Goal: Complete application form

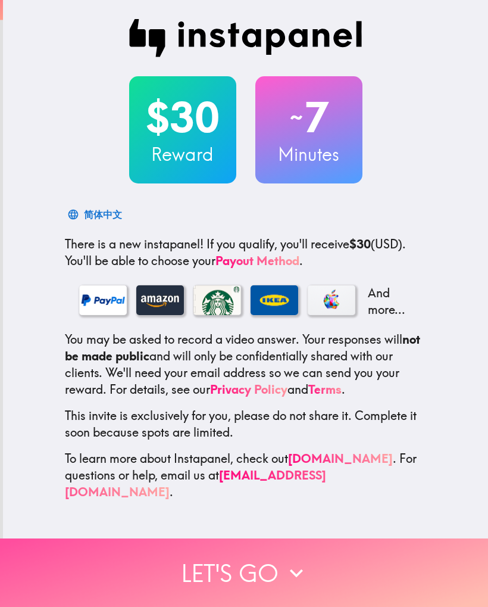
click at [274, 577] on button "Let's go" at bounding box center [244, 572] width 488 height 68
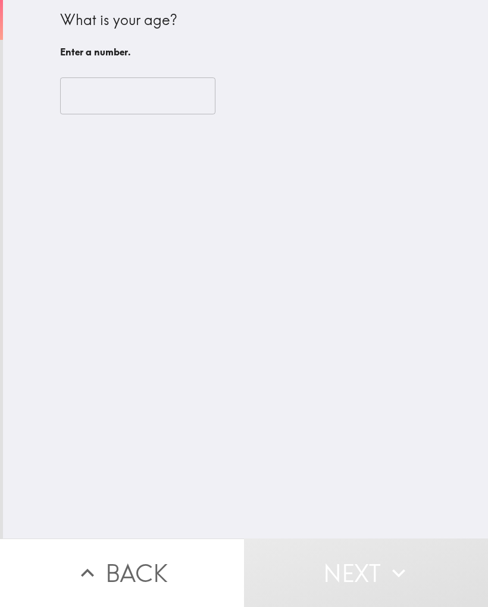
click at [134, 94] on input "number" at bounding box center [137, 95] width 155 height 37
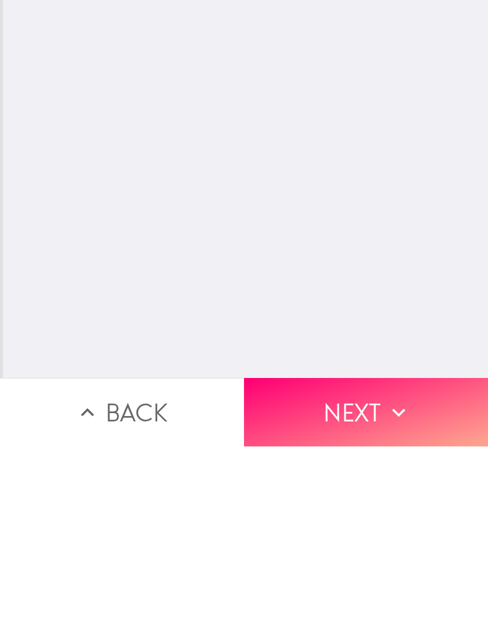
type input "85"
click at [353, 557] on button "Next" at bounding box center [366, 591] width 244 height 68
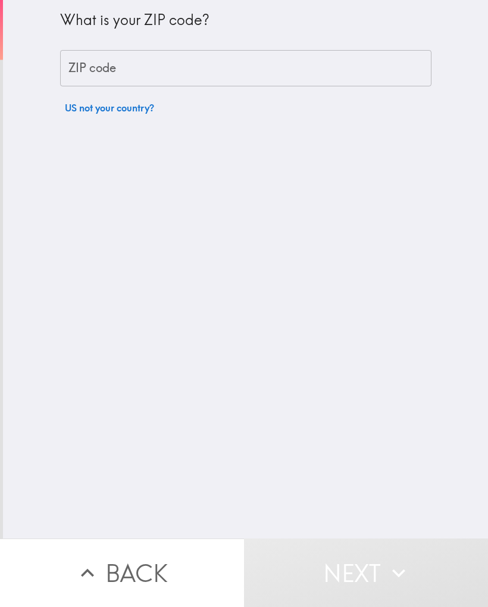
click at [116, 70] on div "ZIP code ZIP code" at bounding box center [246, 68] width 372 height 37
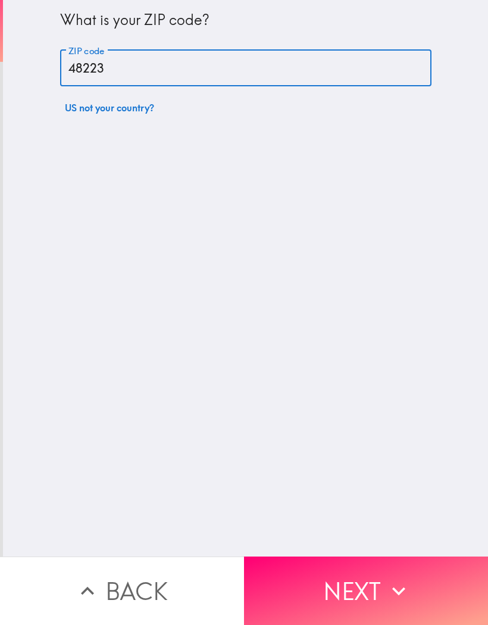
type input "48223"
click at [422, 365] on div "What is your ZIP code? ZIP code 48223 ZIP code US not your country?" at bounding box center [245, 278] width 485 height 557
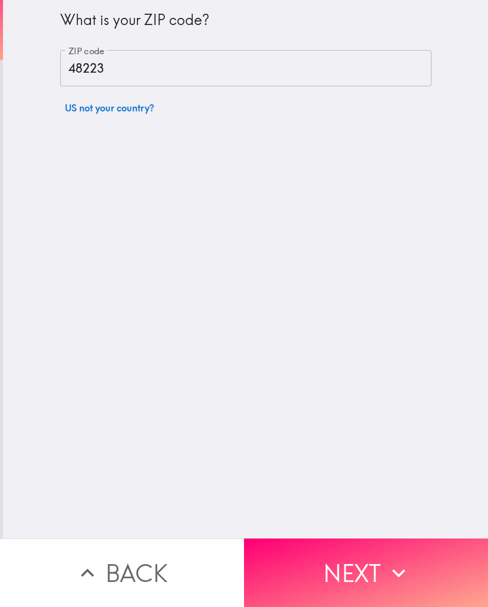
click at [377, 590] on button "Next" at bounding box center [366, 572] width 244 height 68
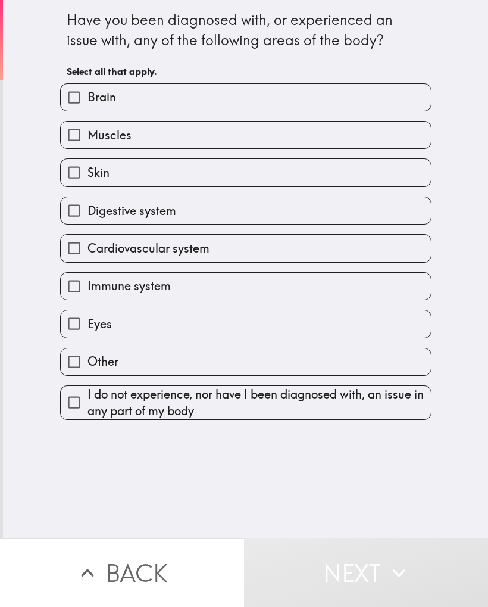
click at [78, 212] on input "Digestive system" at bounding box center [74, 210] width 27 height 27
checkbox input "true"
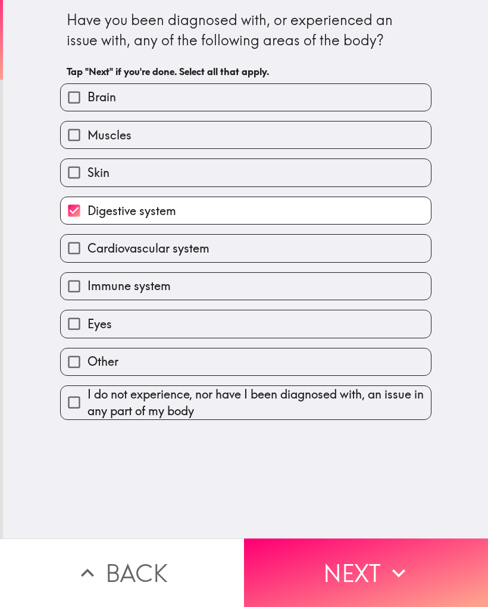
click at [80, 256] on input "Cardiovascular system" at bounding box center [74, 248] width 27 height 27
checkbox input "true"
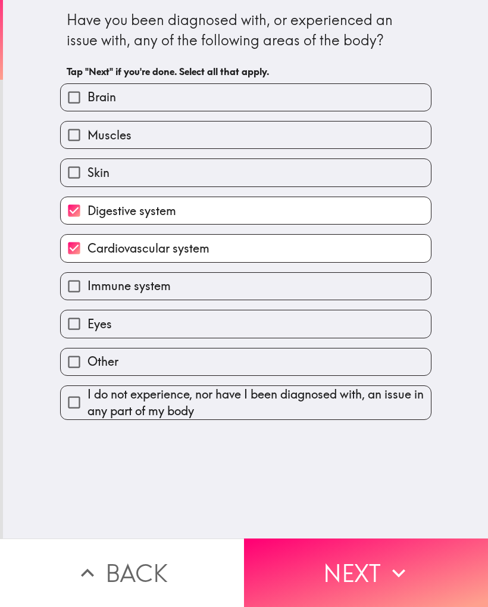
click at [355, 567] on button "Next" at bounding box center [366, 572] width 244 height 68
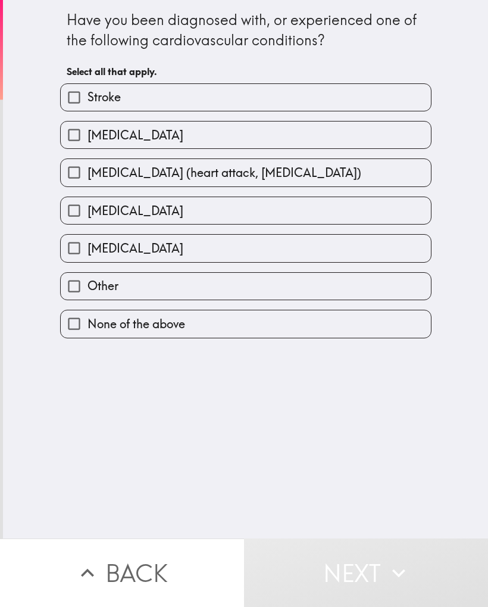
click at [104, 86] on label "Stroke" at bounding box center [246, 97] width 370 height 27
click at [88, 86] on input "Stroke" at bounding box center [74, 97] width 27 height 27
checkbox input "true"
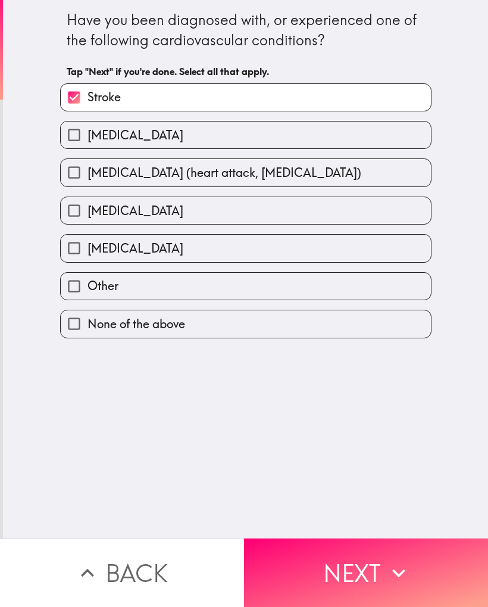
click at [79, 135] on input "[MEDICAL_DATA]" at bounding box center [74, 134] width 27 height 27
checkbox input "true"
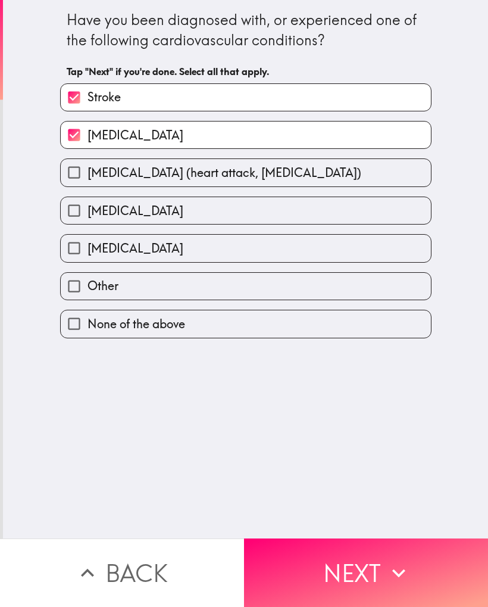
click at [383, 577] on button "Next" at bounding box center [366, 572] width 244 height 68
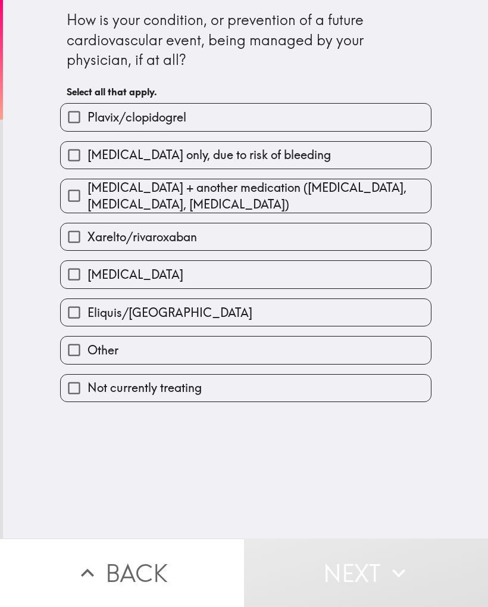
click at [78, 317] on input "Eliquis/[GEOGRAPHIC_DATA]" at bounding box center [74, 312] width 27 height 27
checkbox input "true"
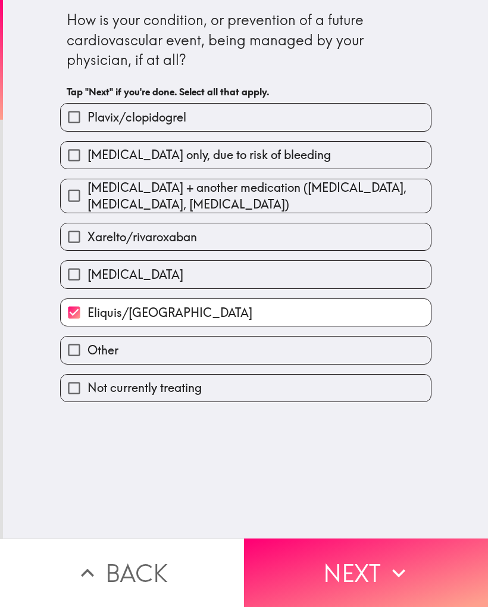
click at [393, 575] on icon "button" at bounding box center [399, 573] width 26 height 26
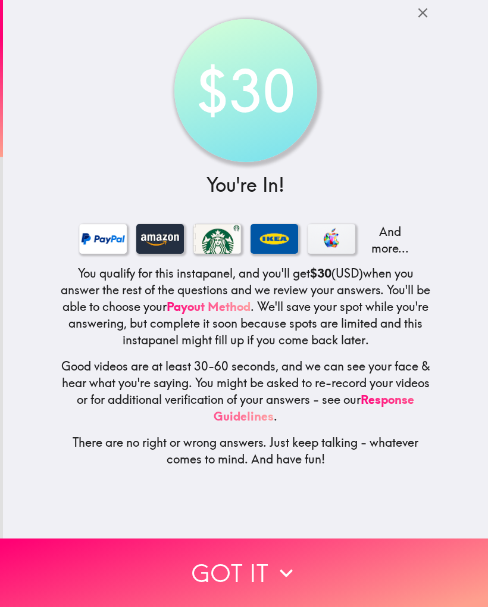
click at [347, 592] on button "Got it" at bounding box center [244, 572] width 488 height 68
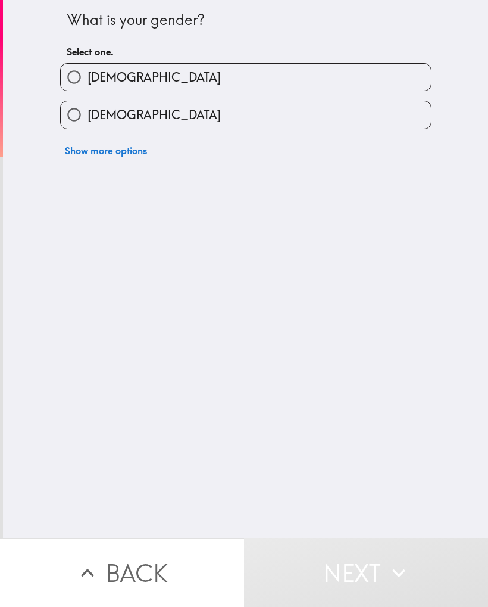
click at [71, 119] on input "[DEMOGRAPHIC_DATA]" at bounding box center [74, 114] width 27 height 27
radio input "true"
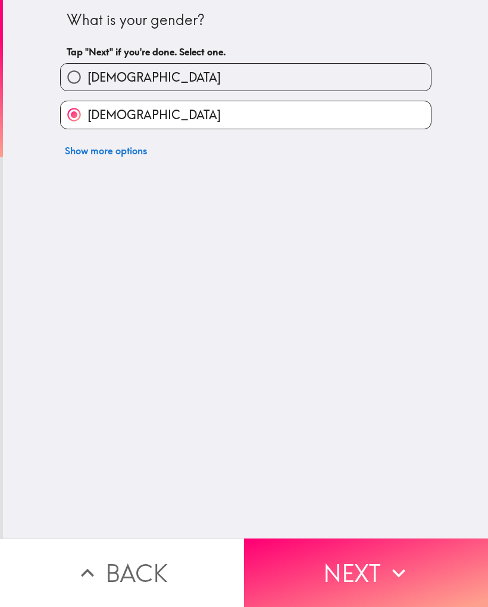
click at [386, 572] on icon "button" at bounding box center [399, 573] width 26 height 26
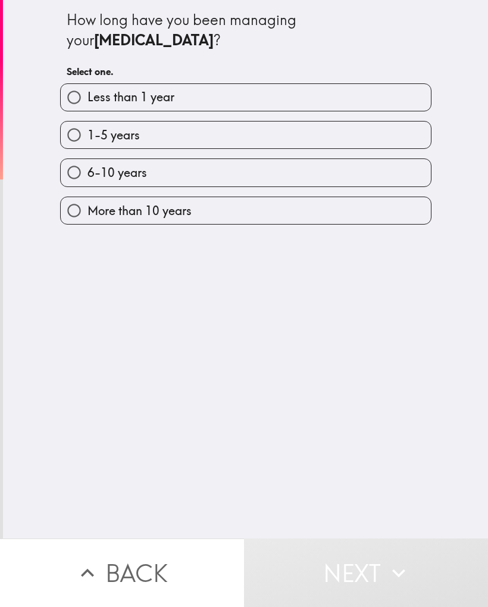
click at [79, 214] on input "More than 10 years" at bounding box center [74, 210] width 27 height 27
radio input "true"
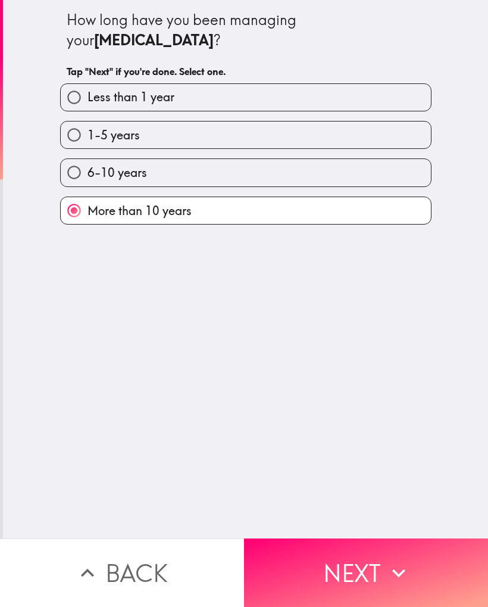
click at [379, 561] on button "Next" at bounding box center [366, 572] width 244 height 68
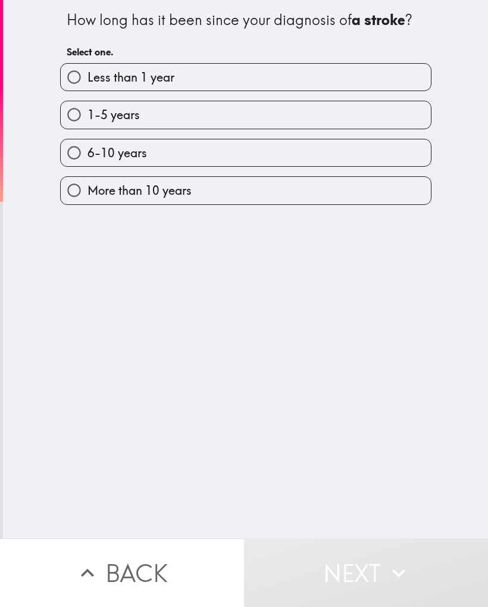
click at [78, 117] on input "1-5 years" at bounding box center [74, 114] width 27 height 27
radio input "true"
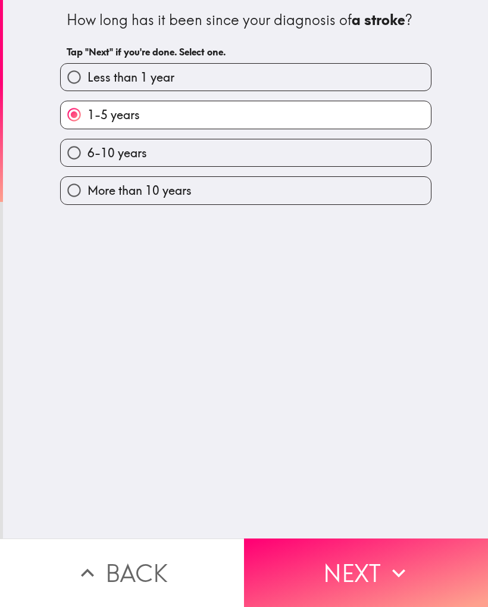
click at [386, 560] on icon "button" at bounding box center [399, 573] width 26 height 26
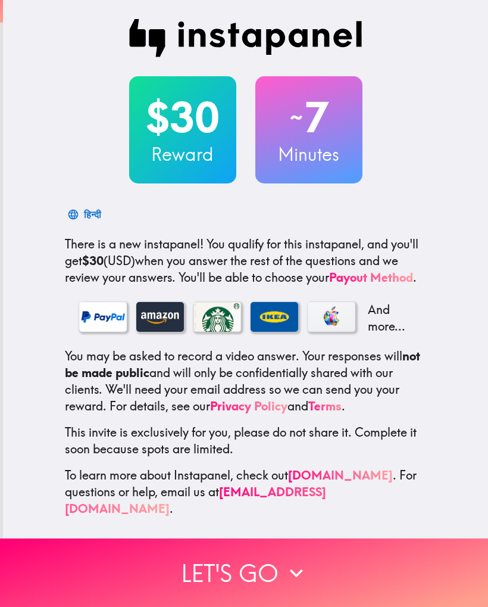
click at [273, 590] on button "Let's go" at bounding box center [244, 572] width 488 height 68
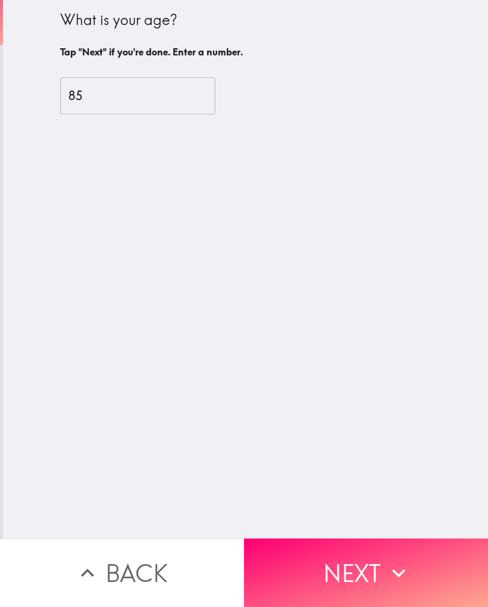
click at [348, 574] on button "Next" at bounding box center [366, 572] width 244 height 68
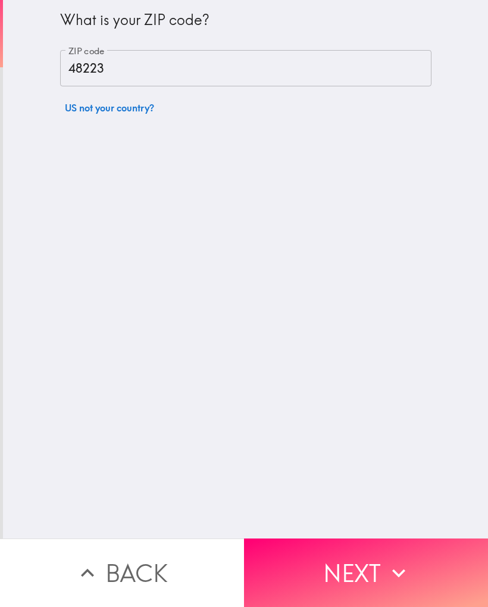
click at [363, 571] on button "Next" at bounding box center [366, 572] width 244 height 68
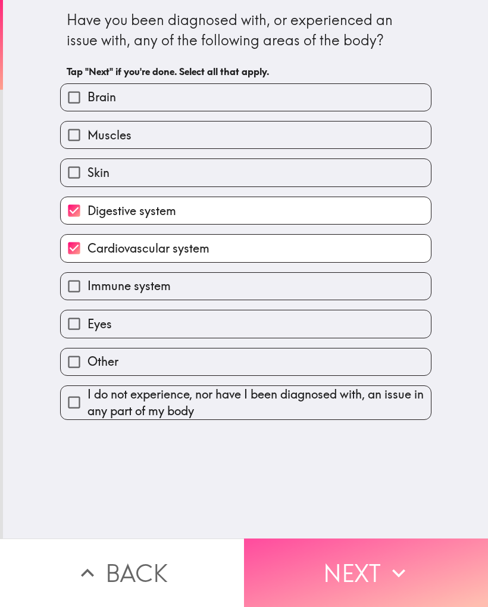
click at [365, 571] on button "Next" at bounding box center [366, 572] width 244 height 68
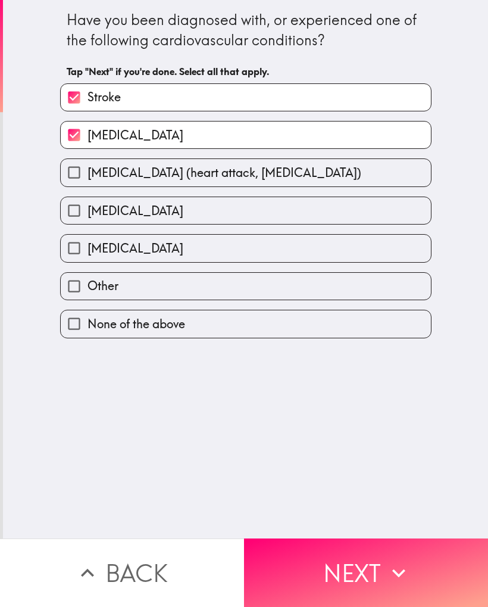
click at [362, 572] on button "Next" at bounding box center [366, 572] width 244 height 68
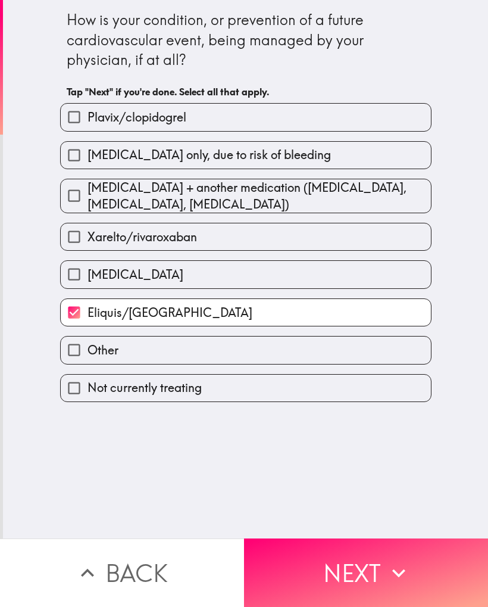
click at [378, 591] on button "Next" at bounding box center [366, 572] width 244 height 68
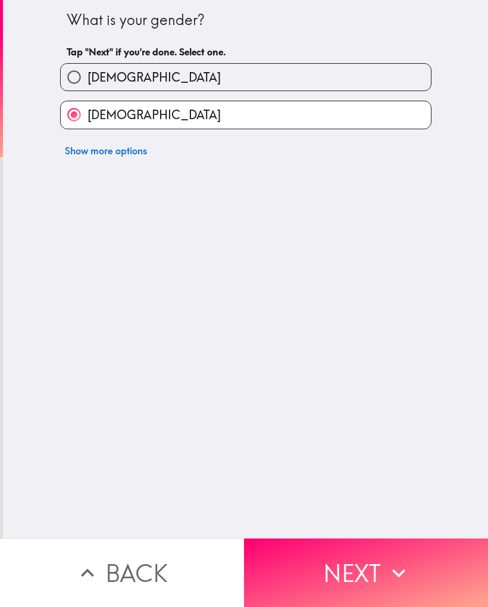
click at [368, 571] on button "Next" at bounding box center [366, 572] width 244 height 68
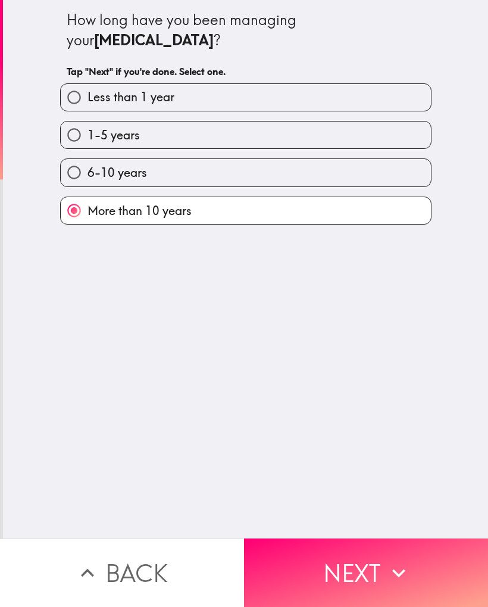
click at [349, 578] on button "Next" at bounding box center [366, 572] width 244 height 68
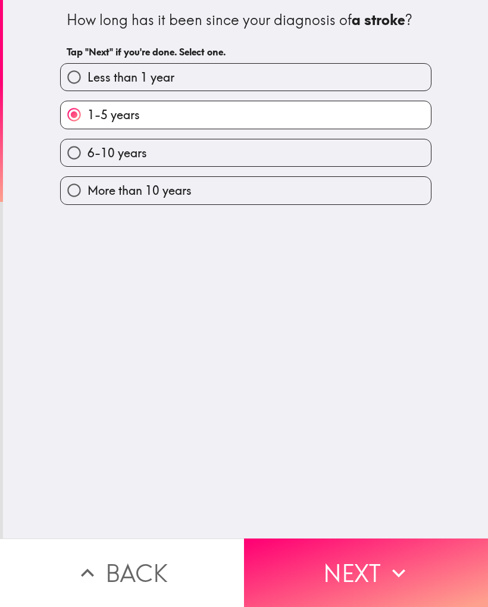
click at [351, 575] on button "Next" at bounding box center [366, 572] width 244 height 68
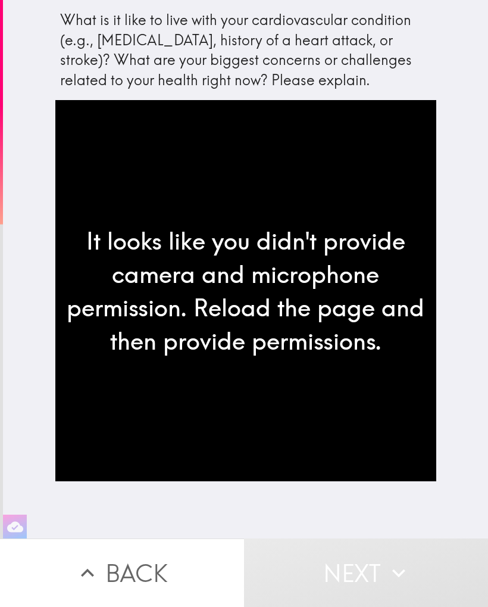
click at [312, 274] on div "It looks like you didn't provide camera and microphone permission. Reload the p…" at bounding box center [245, 290] width 381 height 381
click at [24, 530] on button "button" at bounding box center [15, 526] width 24 height 24
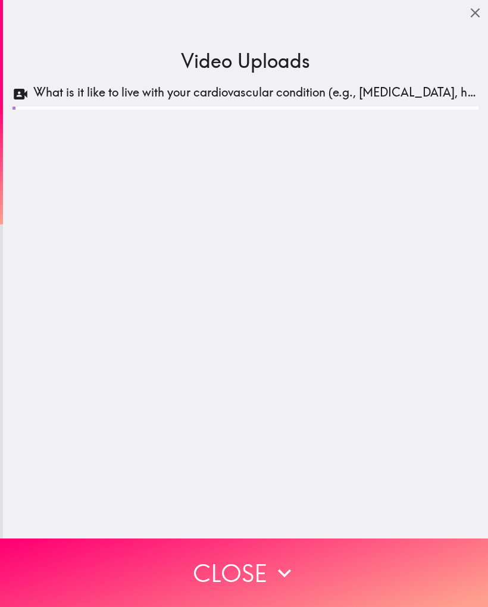
click at [258, 579] on button "Close" at bounding box center [244, 572] width 488 height 68
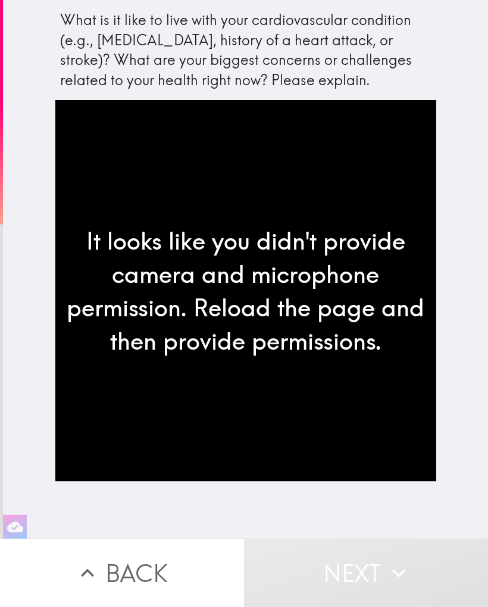
click at [145, 575] on button "Back" at bounding box center [122, 572] width 244 height 68
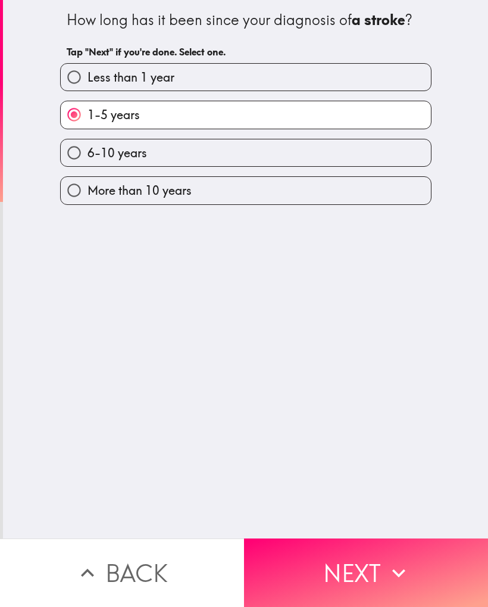
click at [150, 578] on button "Back" at bounding box center [122, 572] width 244 height 68
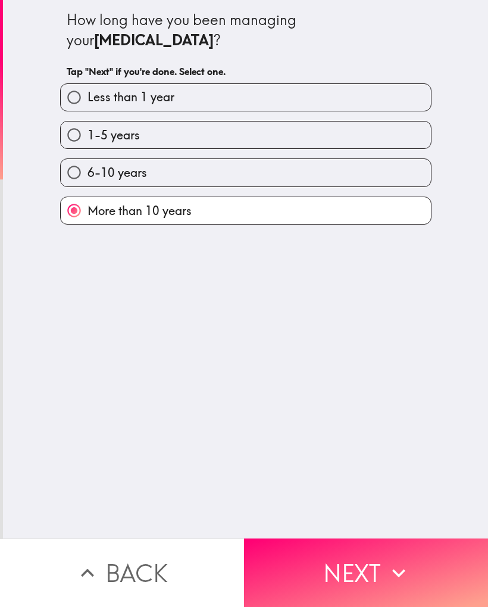
click at [148, 573] on button "Back" at bounding box center [122, 572] width 244 height 68
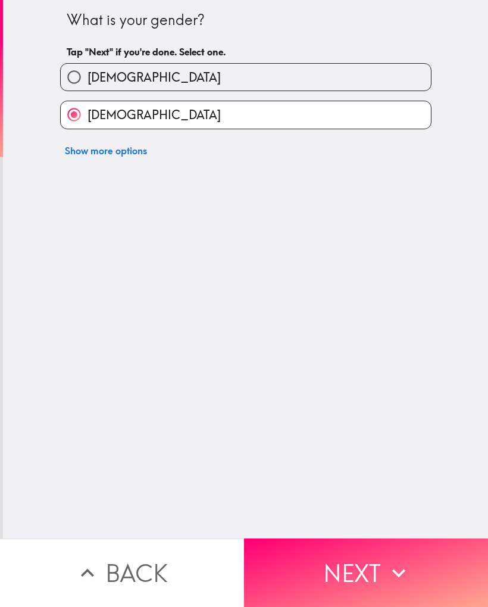
click at [143, 579] on button "Back" at bounding box center [122, 572] width 244 height 68
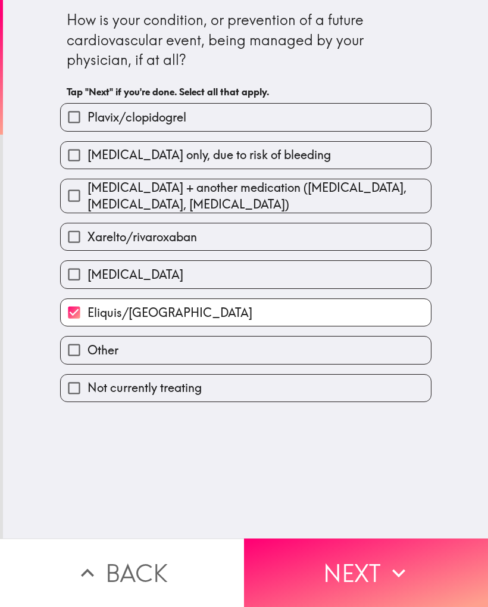
click at [148, 568] on button "Back" at bounding box center [122, 572] width 244 height 68
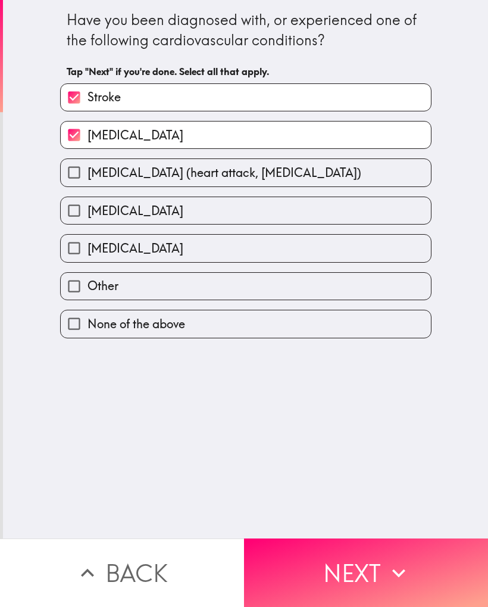
click at [144, 588] on button "Back" at bounding box center [122, 572] width 244 height 68
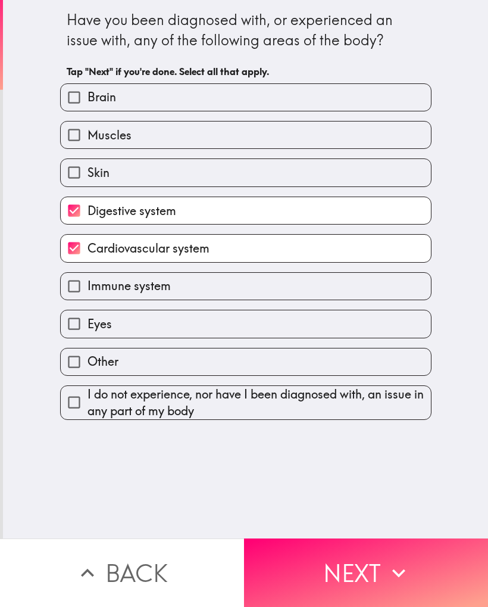
click at [145, 592] on button "Back" at bounding box center [122, 572] width 244 height 68
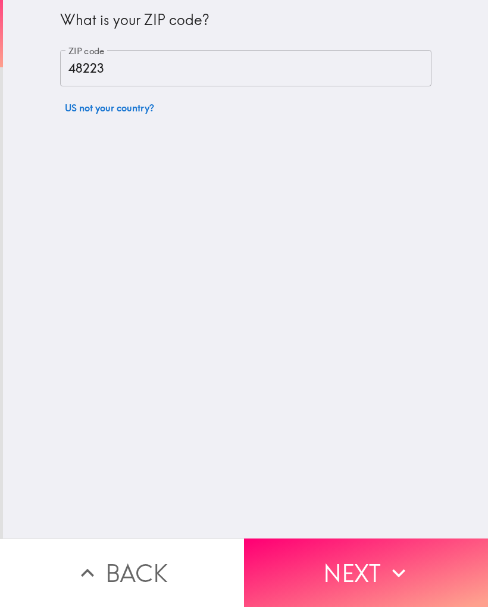
click at [146, 585] on button "Back" at bounding box center [122, 572] width 244 height 68
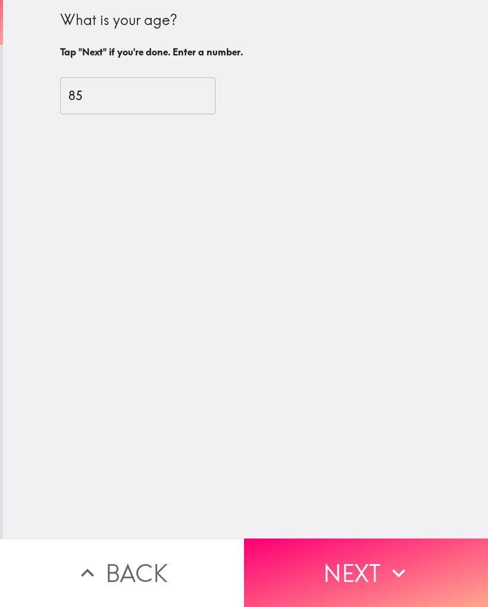
click at [140, 579] on button "Back" at bounding box center [122, 572] width 244 height 68
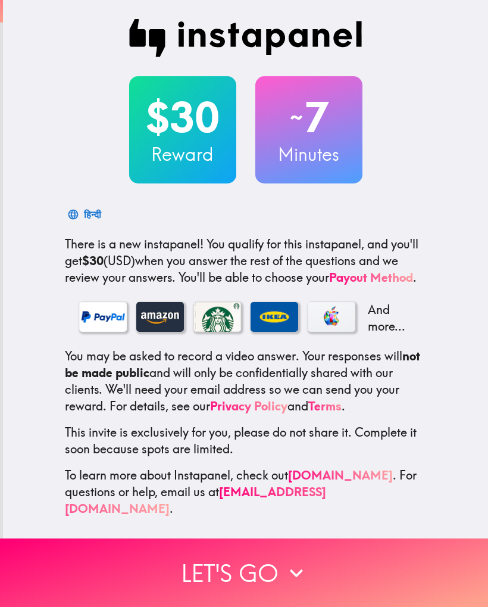
click at [326, 485] on link "[EMAIL_ADDRESS][DOMAIN_NAME]" at bounding box center [195, 500] width 261 height 32
click at [320, 481] on link "[DOMAIN_NAME]" at bounding box center [340, 474] width 105 height 15
click at [133, 595] on button "Let's go" at bounding box center [244, 572] width 488 height 68
click at [280, 575] on button "Let's go" at bounding box center [244, 572] width 488 height 68
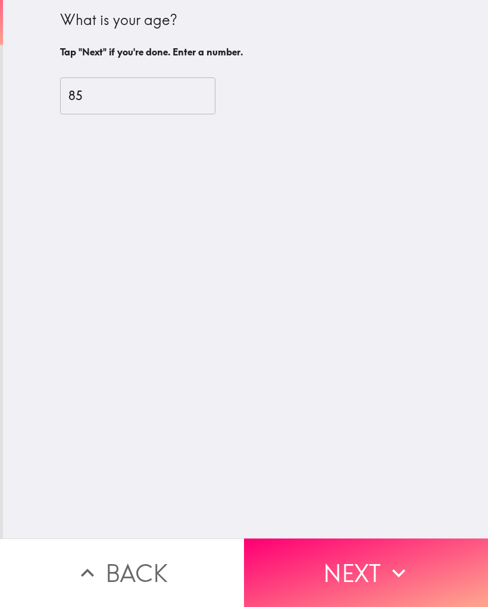
click at [333, 576] on button "Next" at bounding box center [366, 572] width 244 height 68
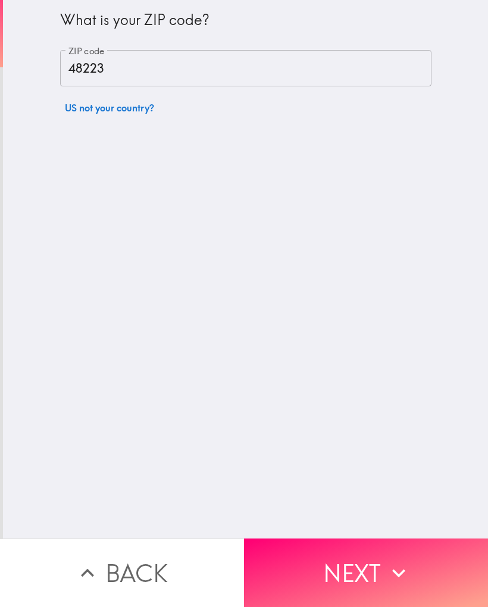
click at [341, 563] on button "Next" at bounding box center [366, 572] width 244 height 68
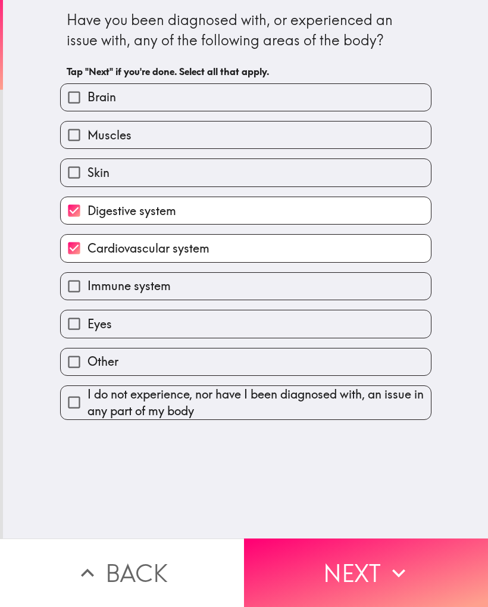
click at [339, 581] on button "Next" at bounding box center [366, 572] width 244 height 68
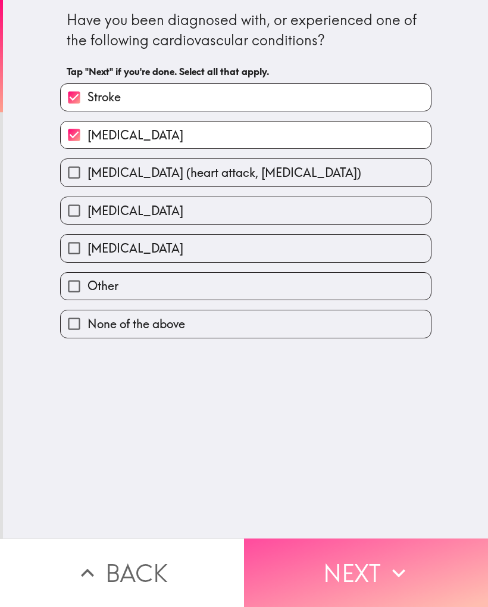
click at [355, 577] on button "Next" at bounding box center [366, 572] width 244 height 68
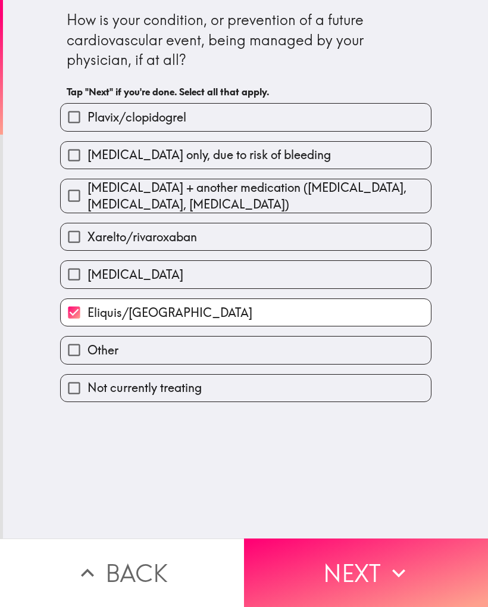
click at [349, 575] on button "Next" at bounding box center [366, 572] width 244 height 68
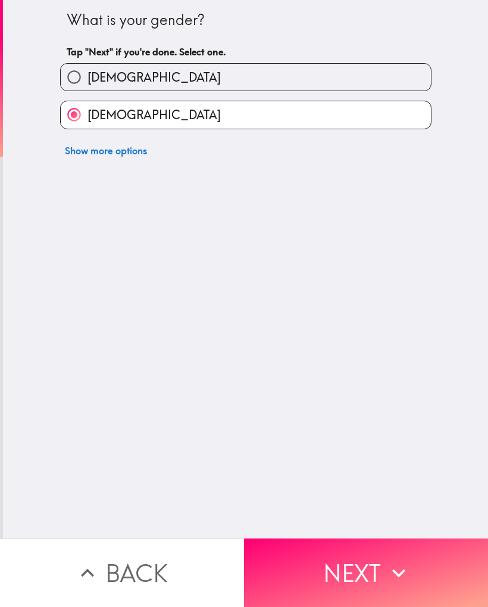
click at [356, 573] on button "Next" at bounding box center [366, 572] width 244 height 68
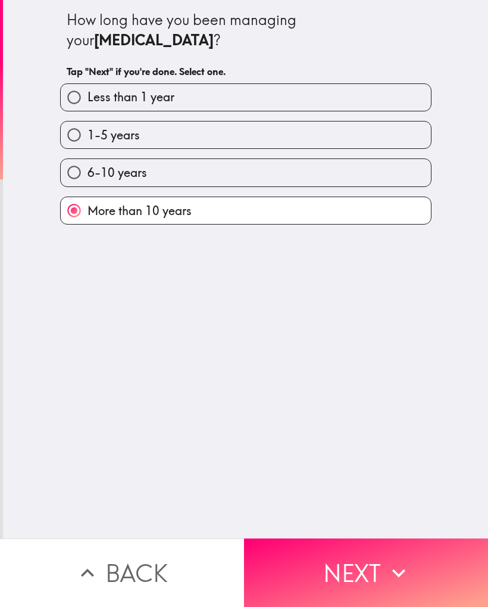
click at [355, 576] on button "Next" at bounding box center [366, 572] width 244 height 68
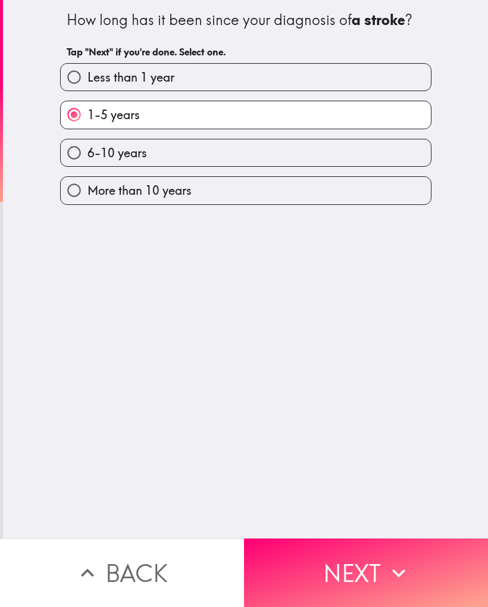
click at [363, 572] on button "Next" at bounding box center [366, 572] width 244 height 68
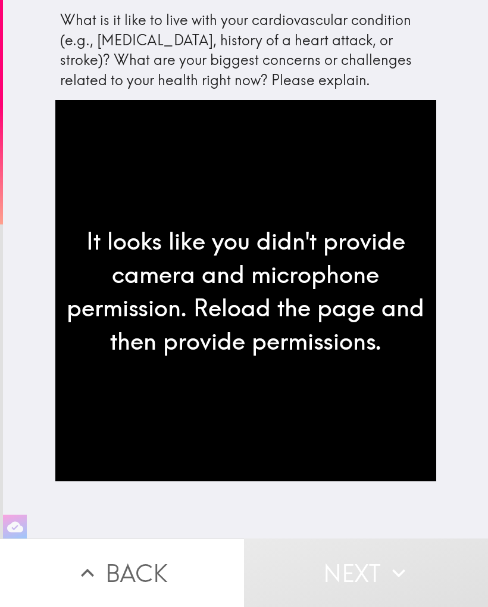
click at [486, 564] on button "Next" at bounding box center [366, 572] width 244 height 68
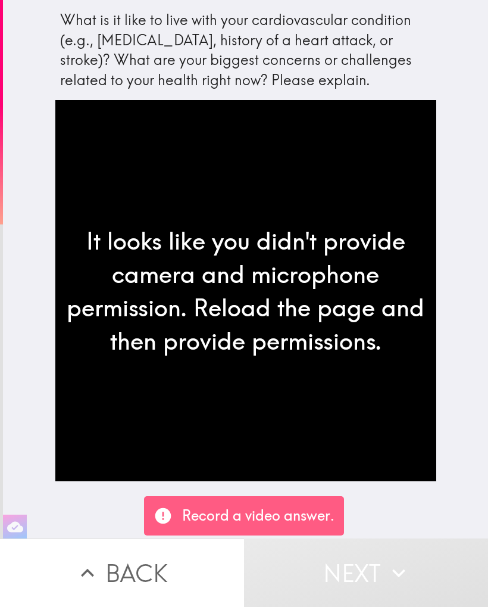
click at [258, 534] on div "Record a video answer." at bounding box center [244, 515] width 200 height 39
click at [236, 520] on p "Record a video answer." at bounding box center [258, 516] width 152 height 20
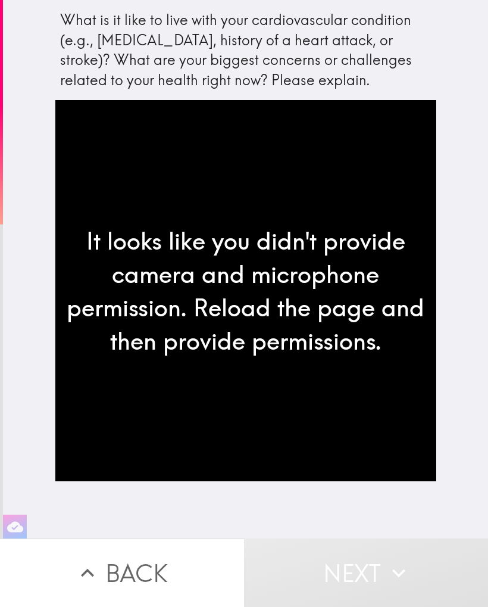
click at [25, 534] on button "button" at bounding box center [15, 526] width 24 height 24
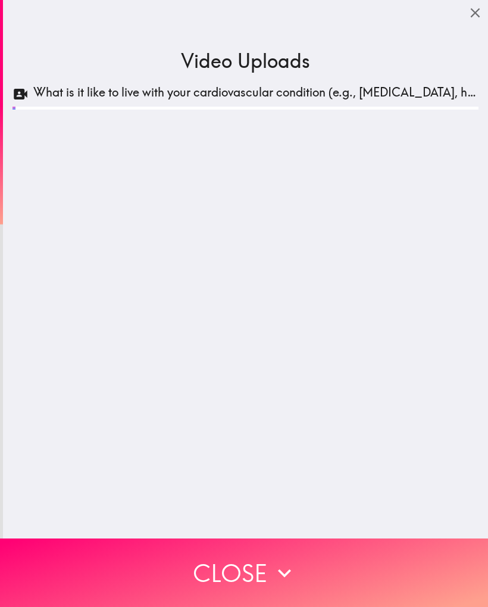
click at [172, 188] on div "What is it like to live with your cardiovascular condition (e.g., [MEDICAL_DATA…" at bounding box center [246, 287] width 466 height 407
